Goal: Navigation & Orientation: Find specific page/section

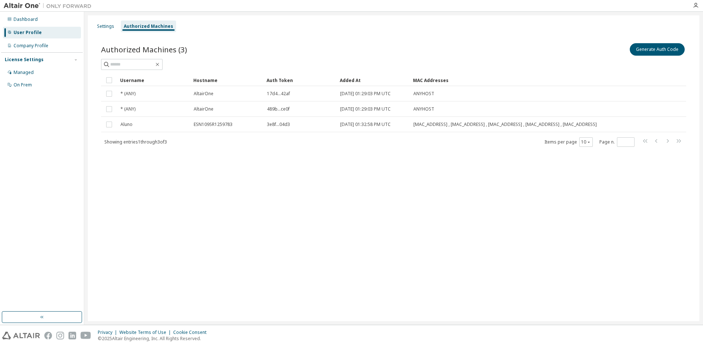
click at [18, 19] on div "Dashboard" at bounding box center [26, 19] width 24 height 6
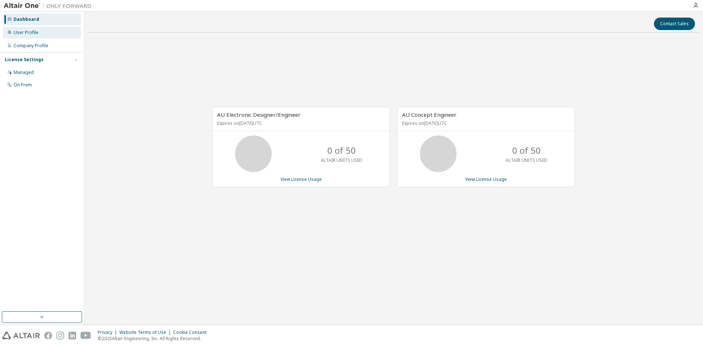
click at [19, 32] on div "User Profile" at bounding box center [26, 33] width 25 height 6
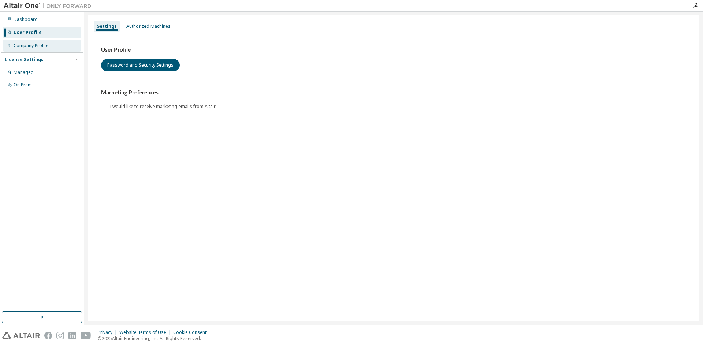
click at [36, 48] on div "Company Profile" at bounding box center [31, 46] width 35 height 6
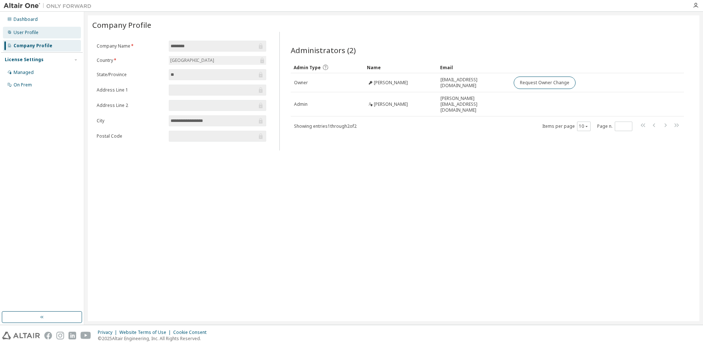
click at [25, 27] on div "User Profile" at bounding box center [42, 33] width 78 height 12
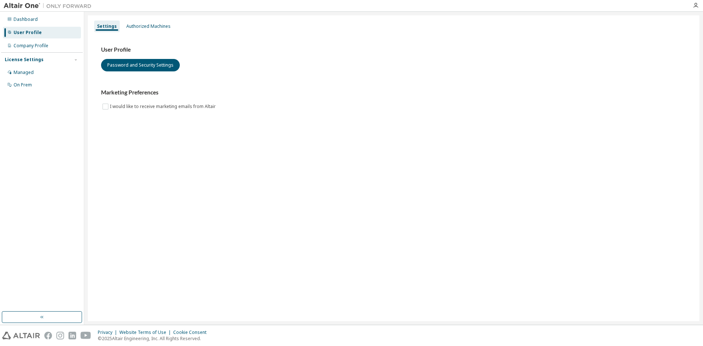
click at [33, 30] on div "User Profile" at bounding box center [28, 33] width 28 height 6
click at [28, 19] on div "Dashboard" at bounding box center [26, 19] width 24 height 6
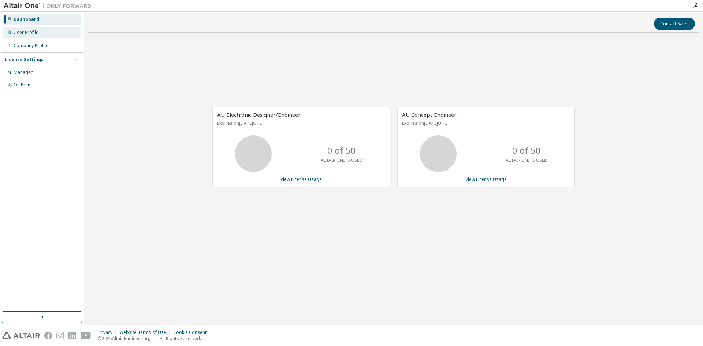
click at [25, 34] on div "User Profile" at bounding box center [26, 33] width 25 height 6
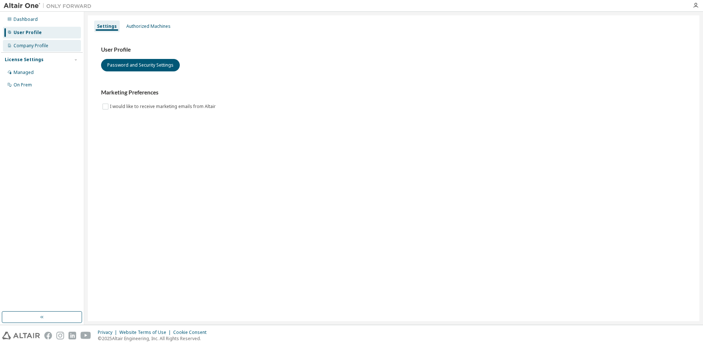
click at [37, 47] on div "Company Profile" at bounding box center [31, 46] width 35 height 6
